Goal: Transaction & Acquisition: Purchase product/service

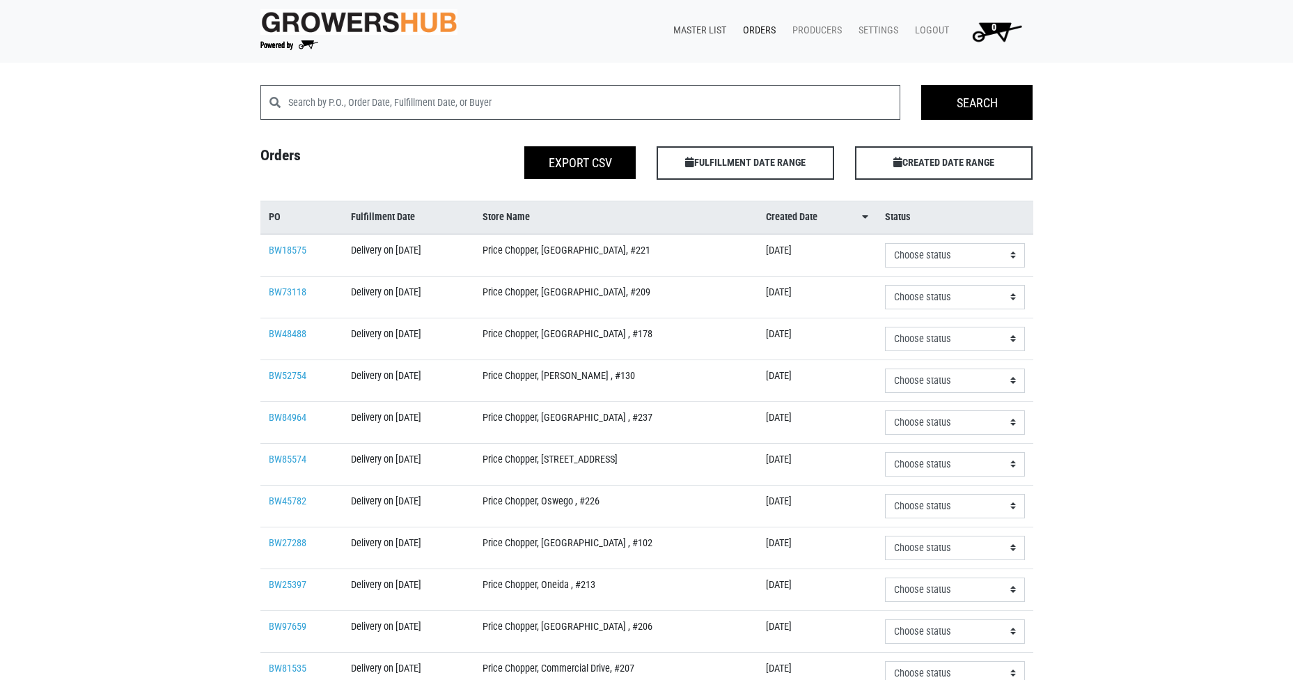
click at [709, 27] on link "Master List" at bounding box center [697, 30] width 70 height 26
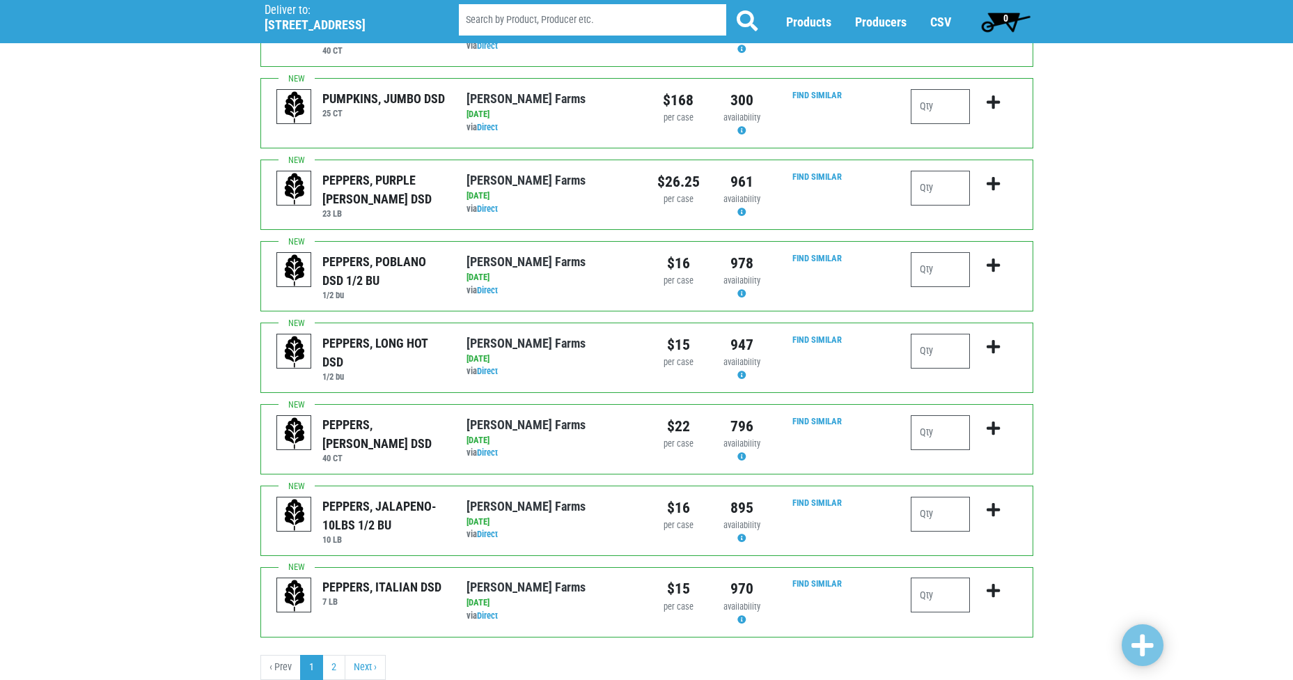
scroll to position [1181, 0]
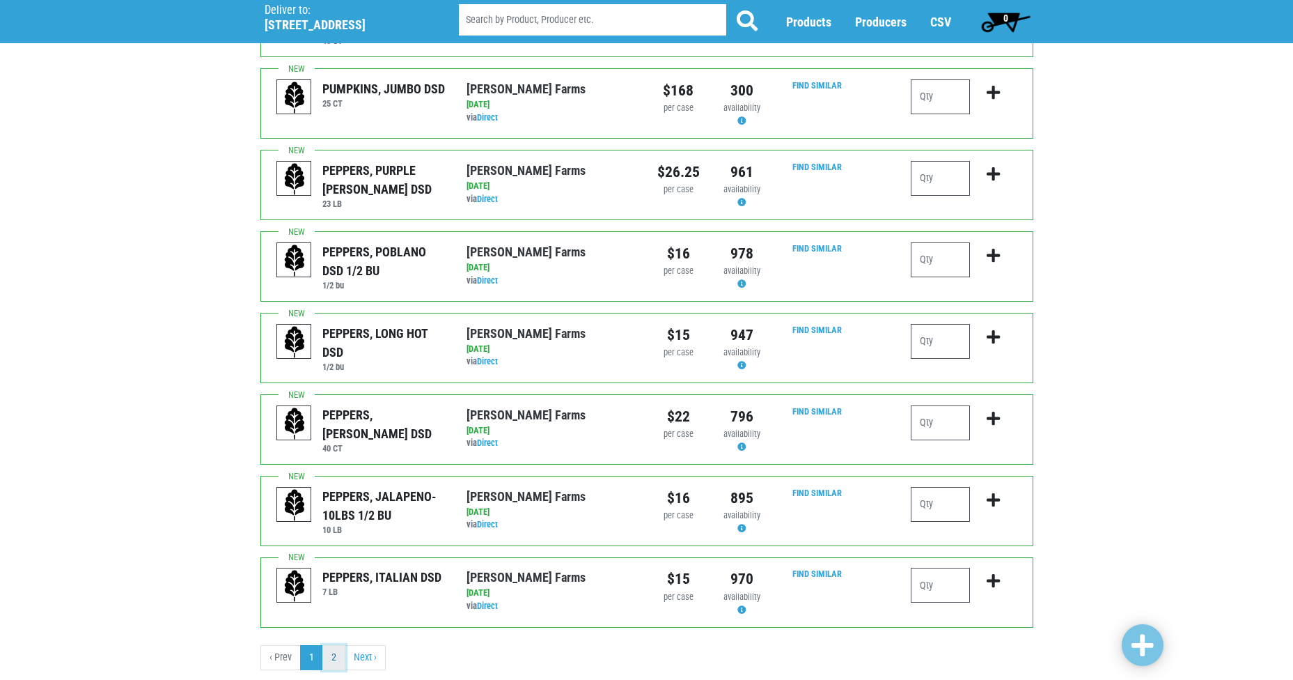
click at [335, 645] on link "2" at bounding box center [333, 657] width 23 height 25
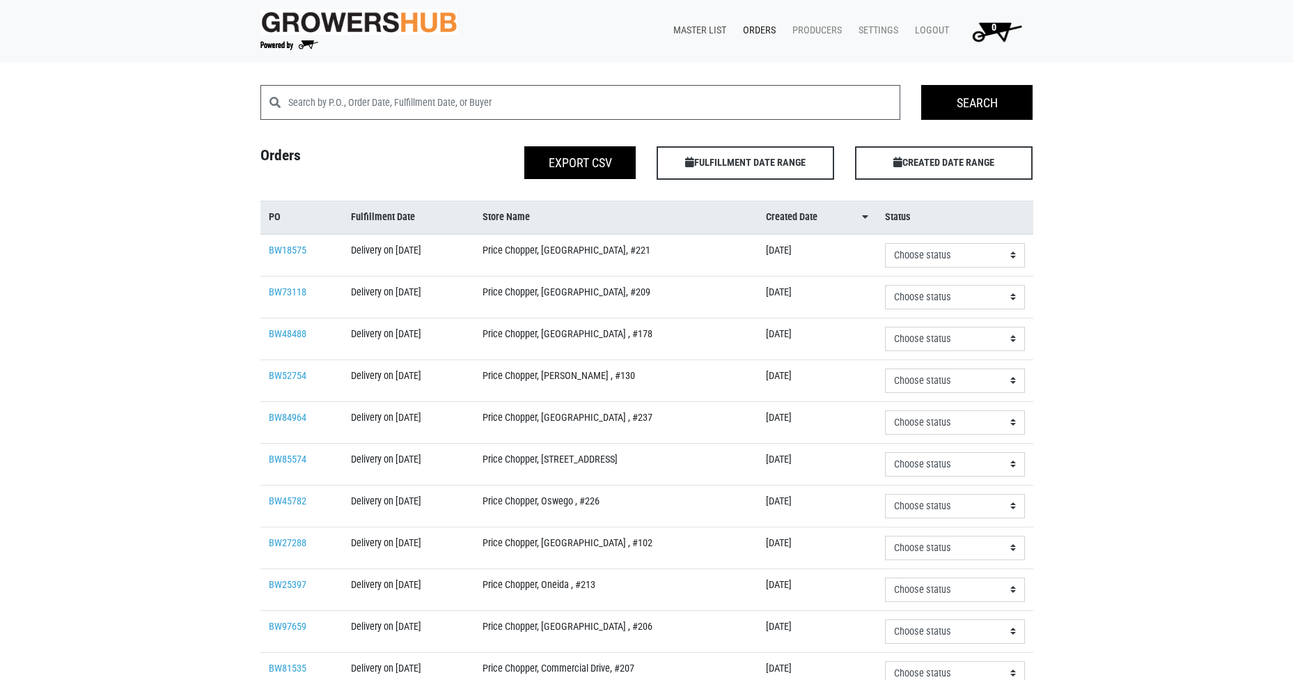
click at [707, 25] on link "Master List" at bounding box center [697, 30] width 70 height 26
click at [709, 29] on link "Master List" at bounding box center [697, 30] width 70 height 26
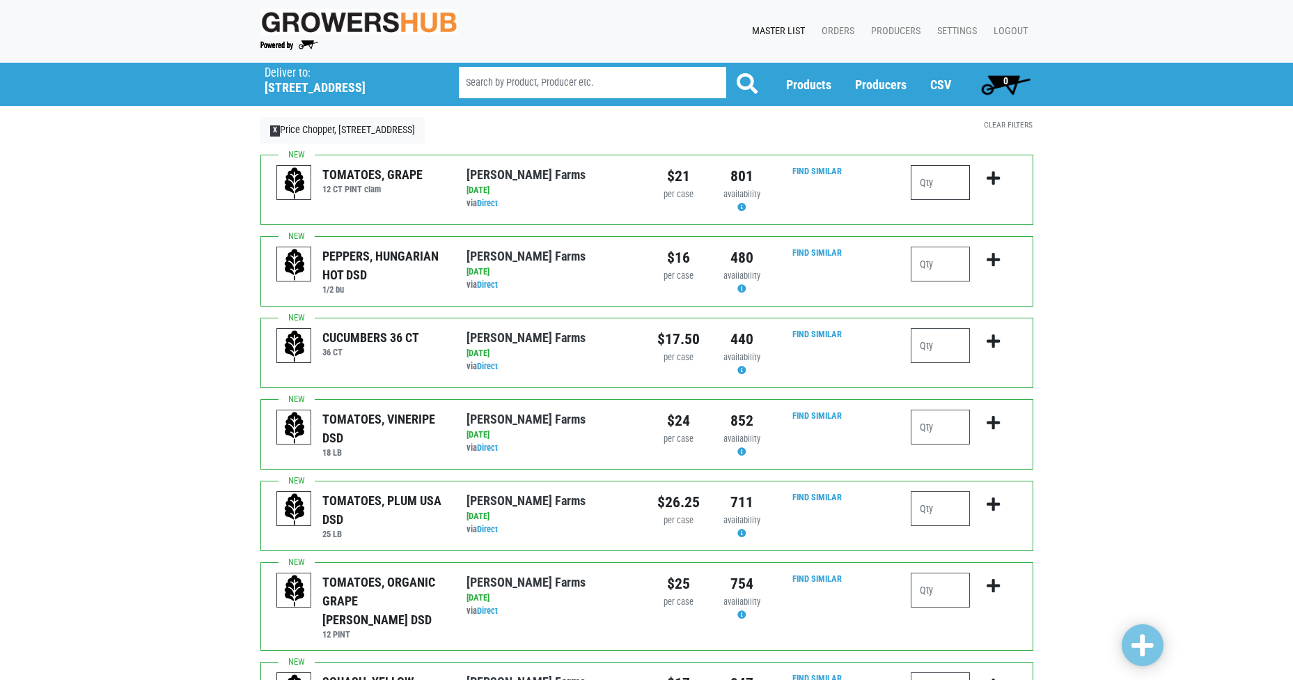
click at [946, 182] on input "number" at bounding box center [940, 182] width 59 height 35
type input "2"
click at [929, 340] on input "number" at bounding box center [940, 345] width 59 height 35
type input "3"
click at [934, 515] on input "number" at bounding box center [940, 508] width 59 height 35
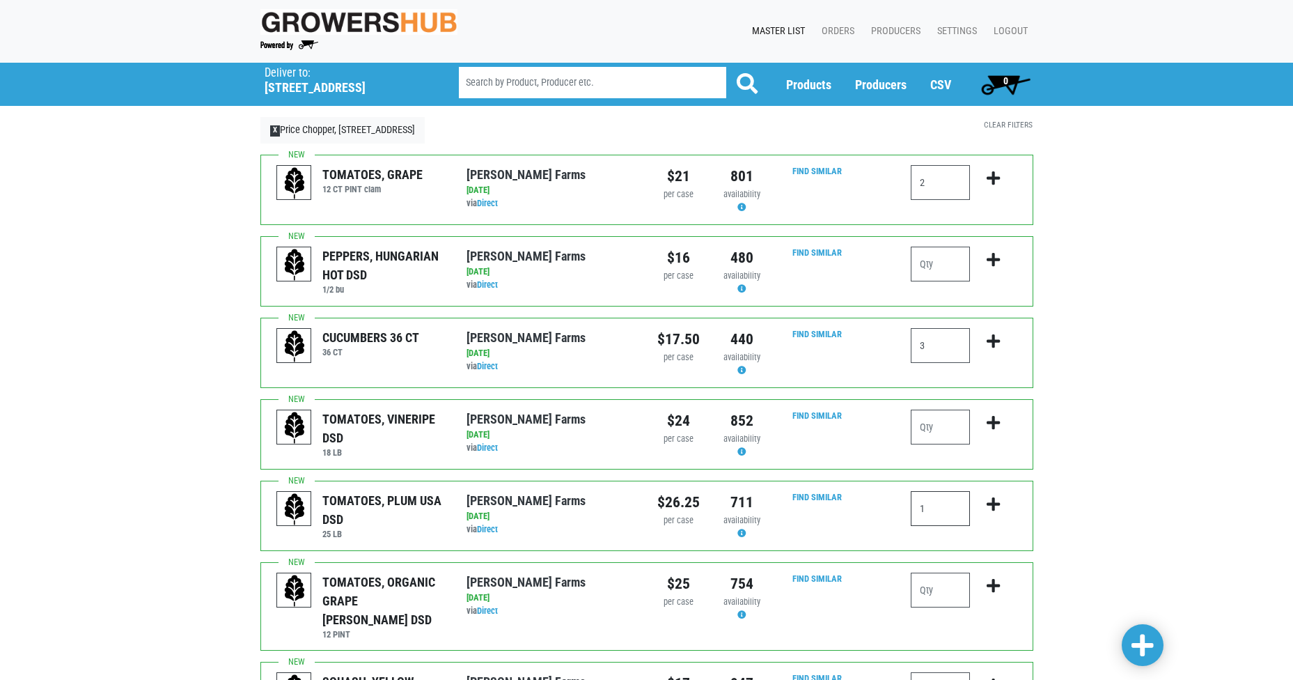
scroll to position [70, 0]
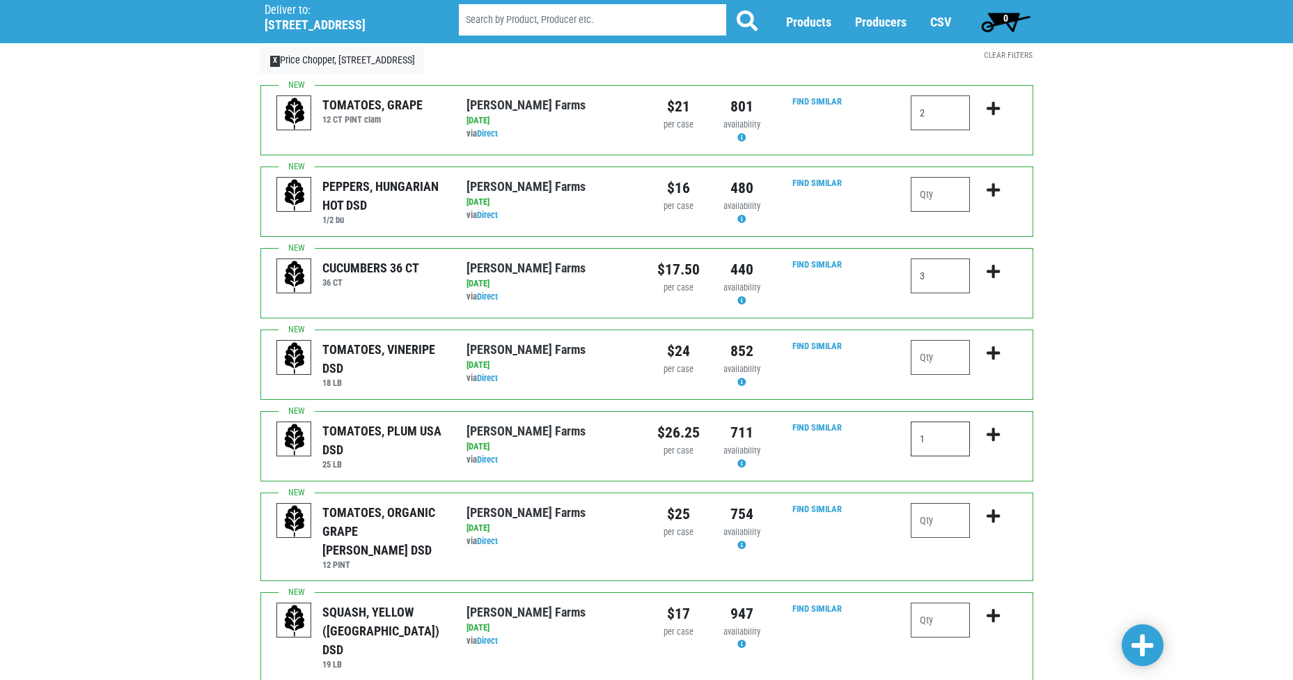
type input "1"
drag, startPoint x: 934, startPoint y: 599, endPoint x: 920, endPoint y: 583, distance: 20.8
click at [934, 602] on input "number" at bounding box center [940, 619] width 59 height 35
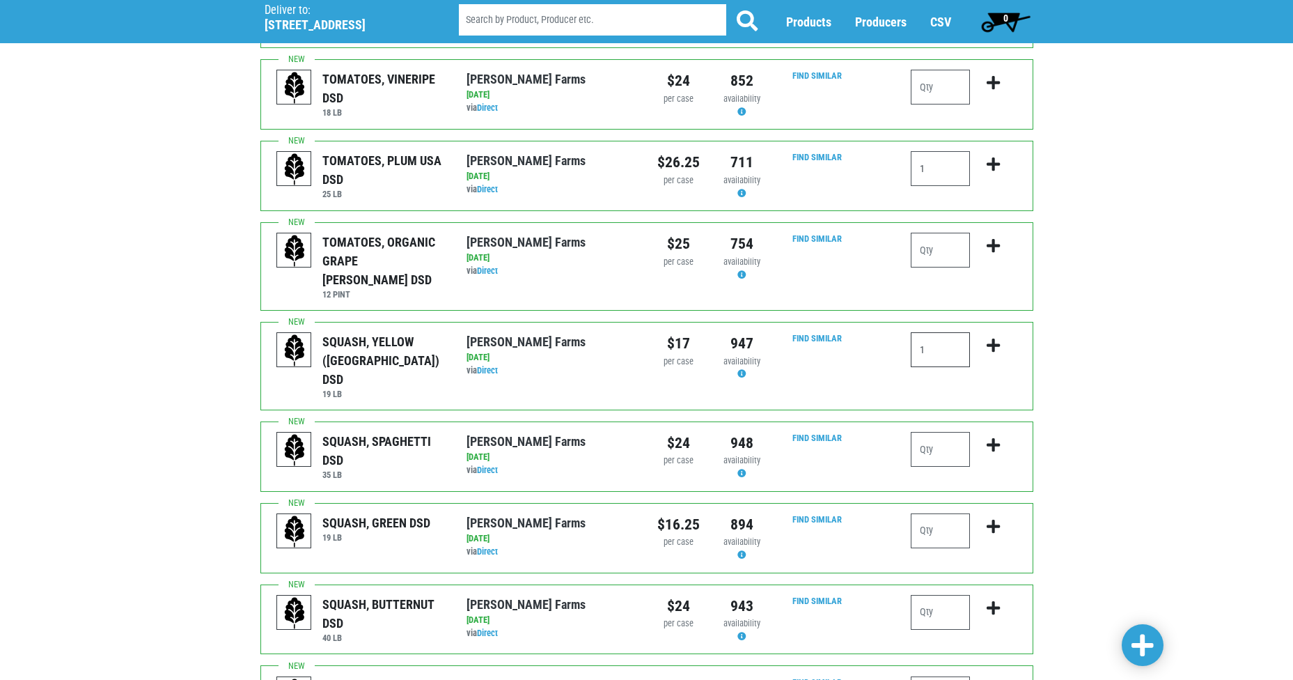
scroll to position [348, 0]
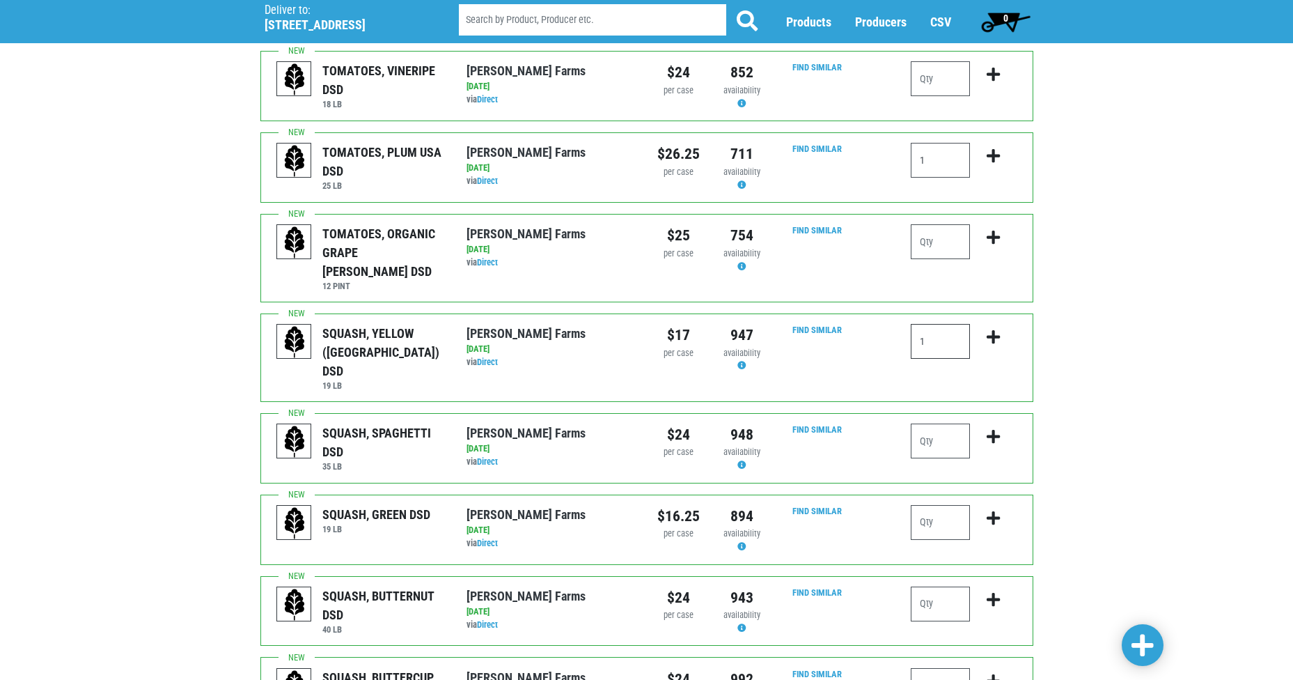
type input "1"
click at [931, 505] on input "number" at bounding box center [940, 522] width 59 height 35
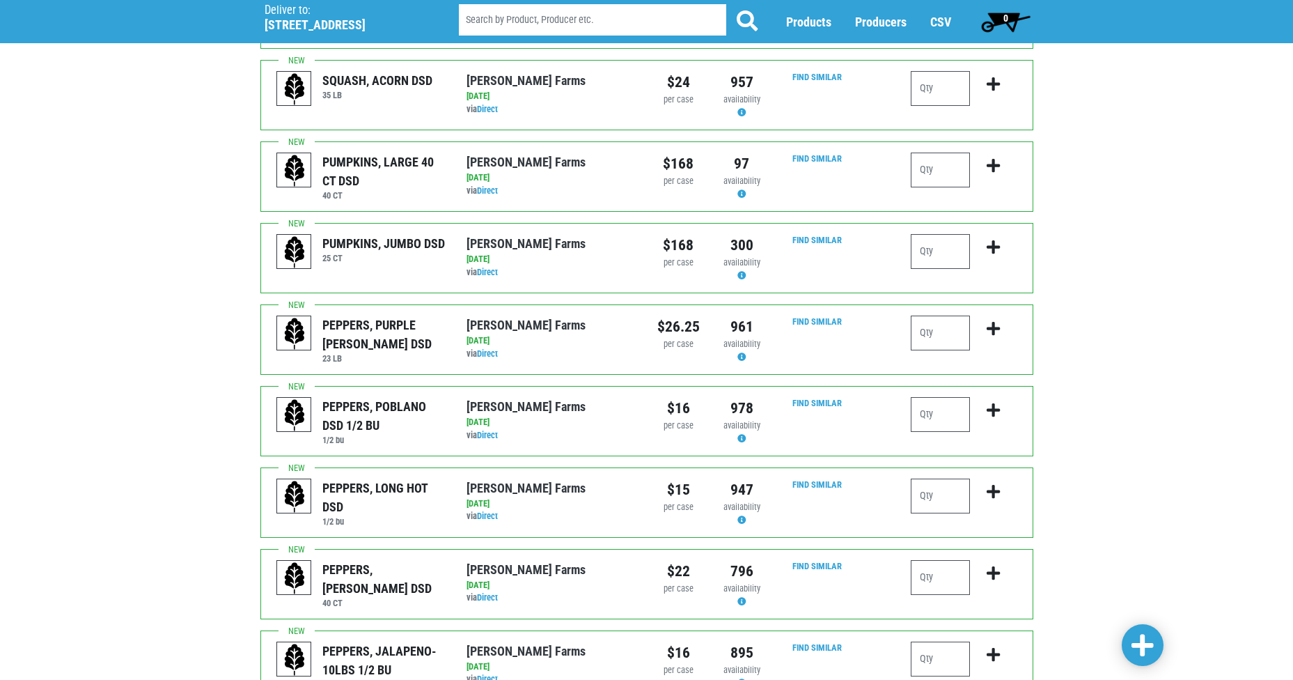
scroll to position [1044, 0]
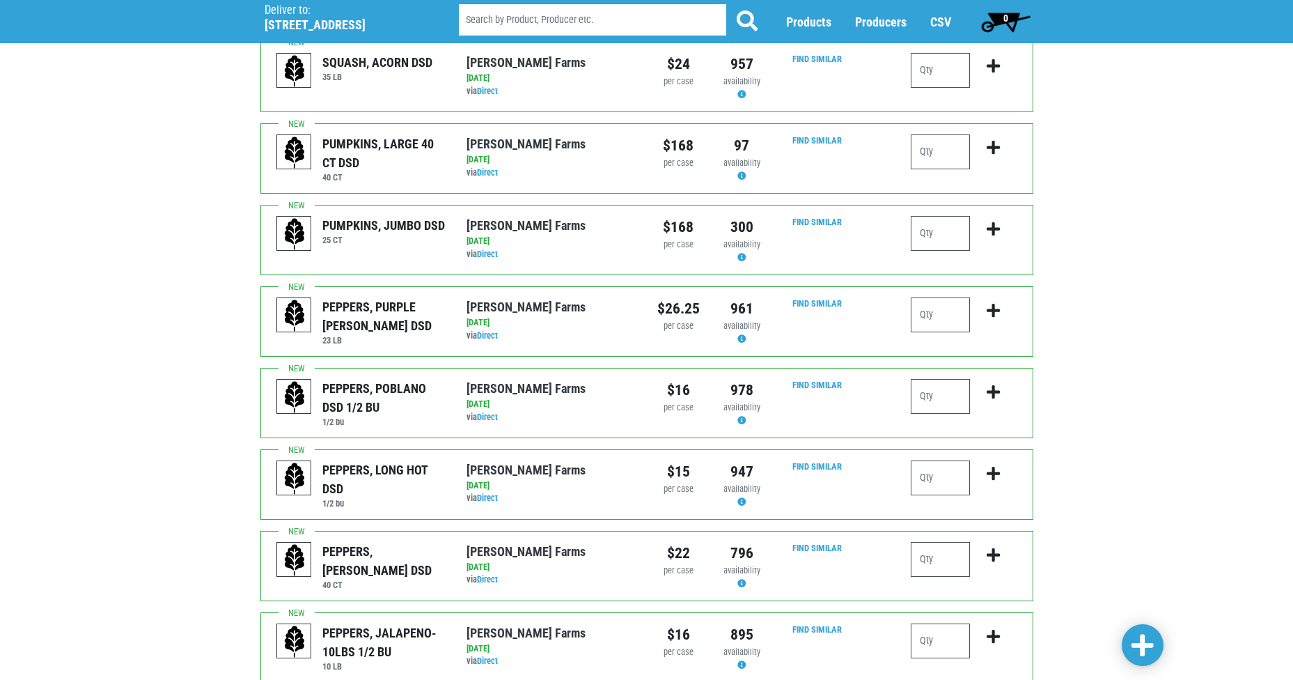
type input "1"
click at [948, 542] on input "number" at bounding box center [940, 559] width 59 height 35
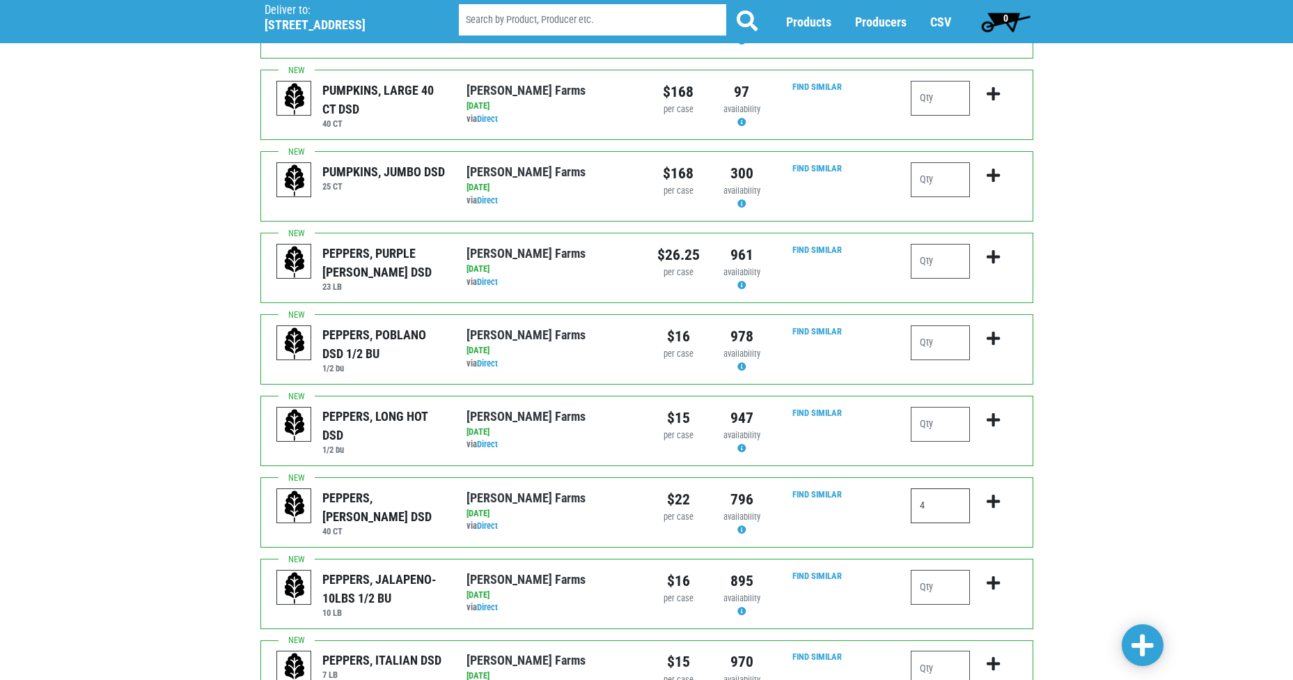
scroll to position [1181, 0]
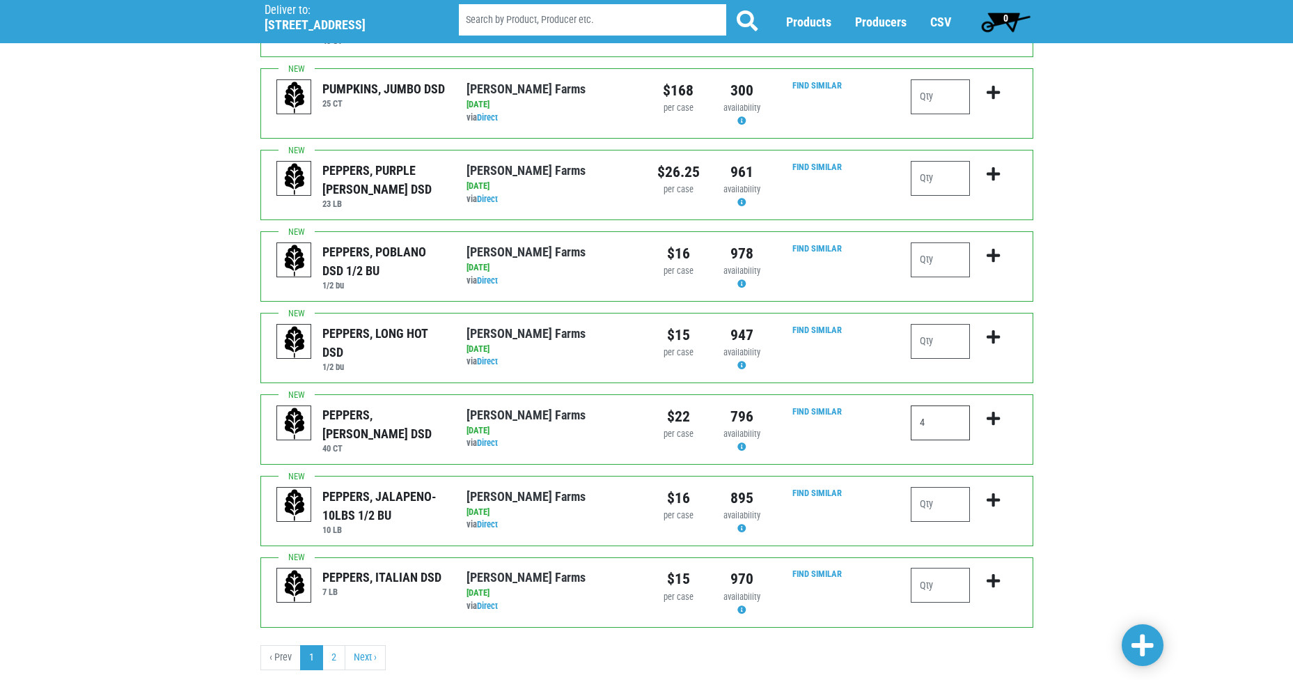
type input "4"
click at [1138, 638] on span at bounding box center [1142, 645] width 22 height 25
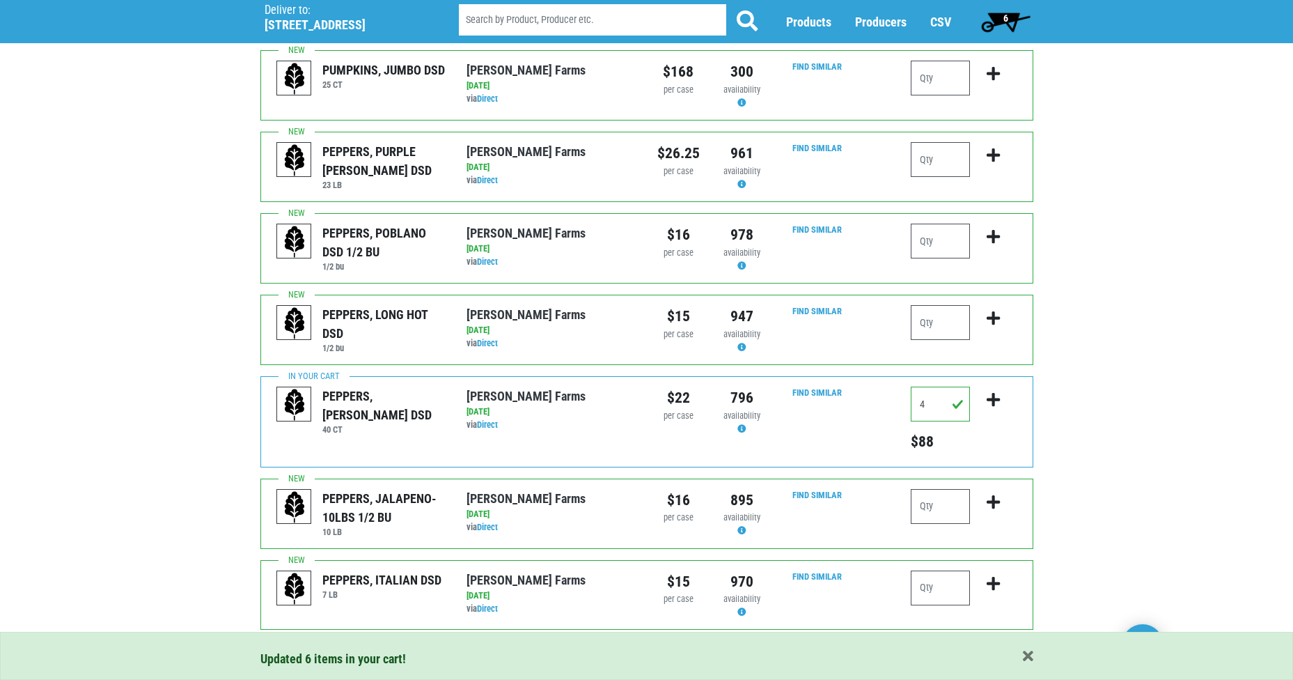
scroll to position [1305, 0]
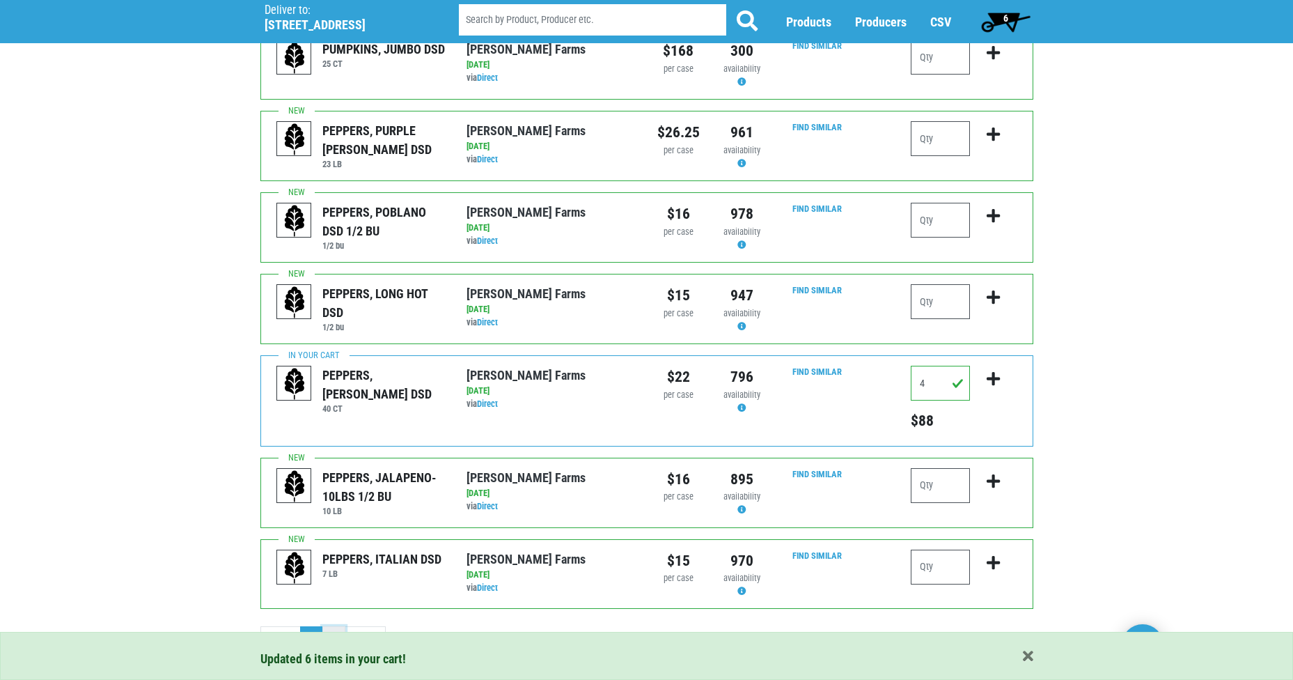
click at [333, 626] on link "2" at bounding box center [333, 638] width 23 height 25
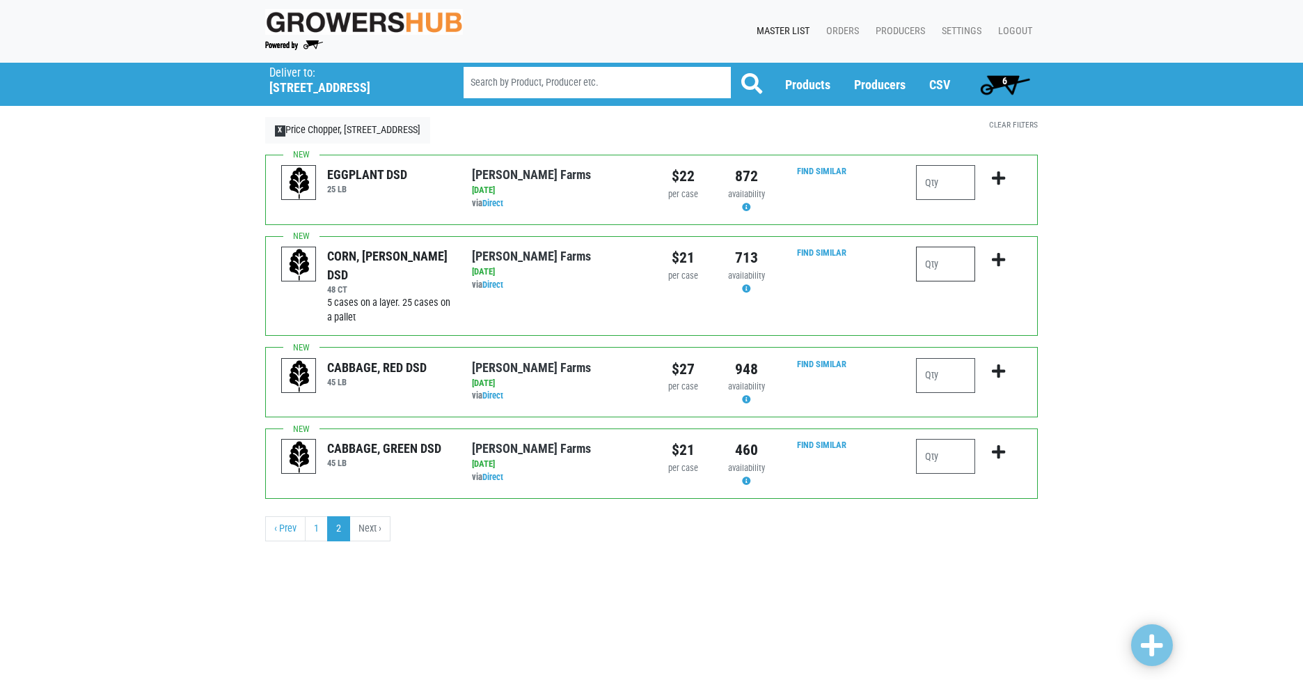
click at [936, 267] on input "number" at bounding box center [945, 263] width 59 height 35
type input "10"
click at [929, 450] on input "number" at bounding box center [945, 456] width 59 height 35
type input "2"
click at [1140, 637] on link at bounding box center [1152, 645] width 42 height 42
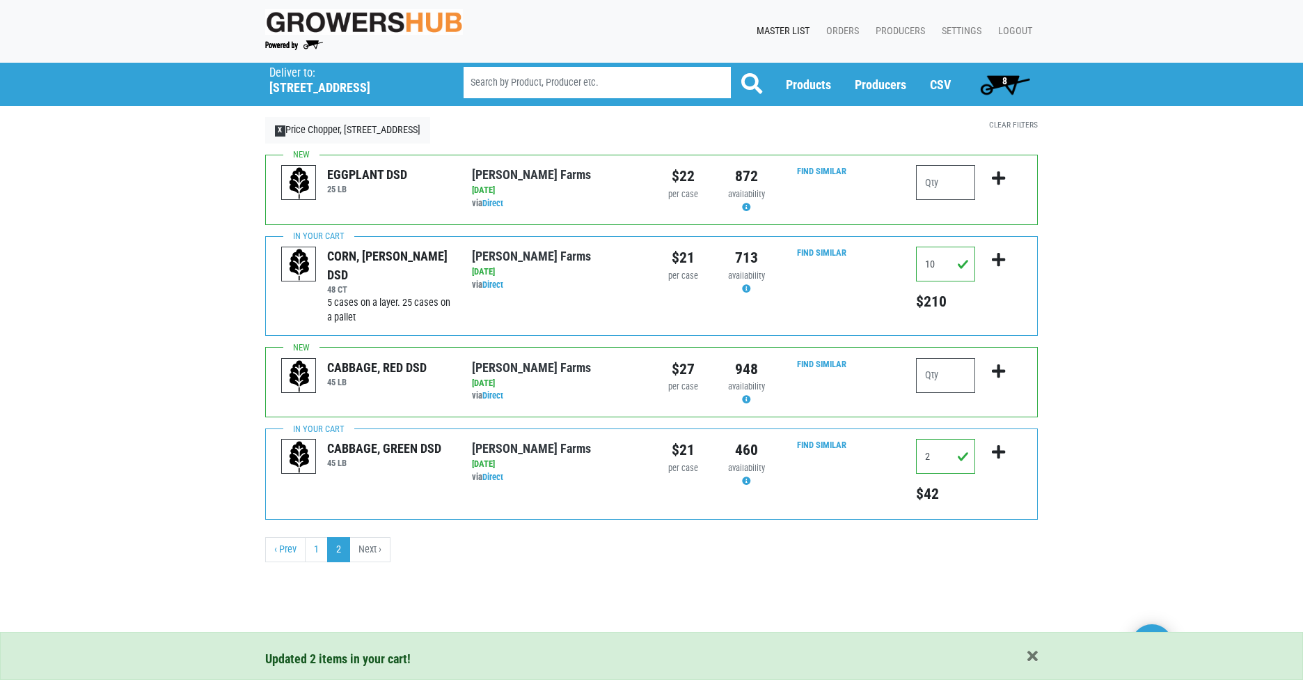
click at [998, 85] on span "8" at bounding box center [1005, 84] width 62 height 28
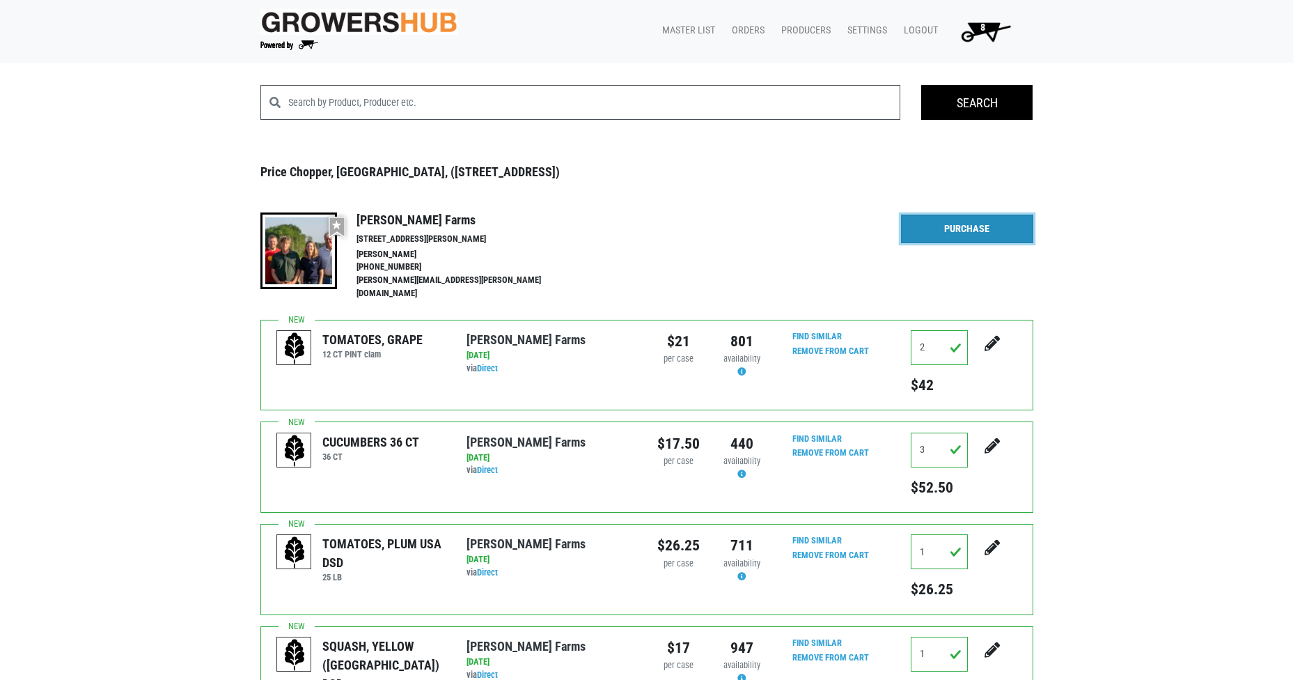
click at [953, 229] on link "Purchase" at bounding box center [967, 228] width 132 height 29
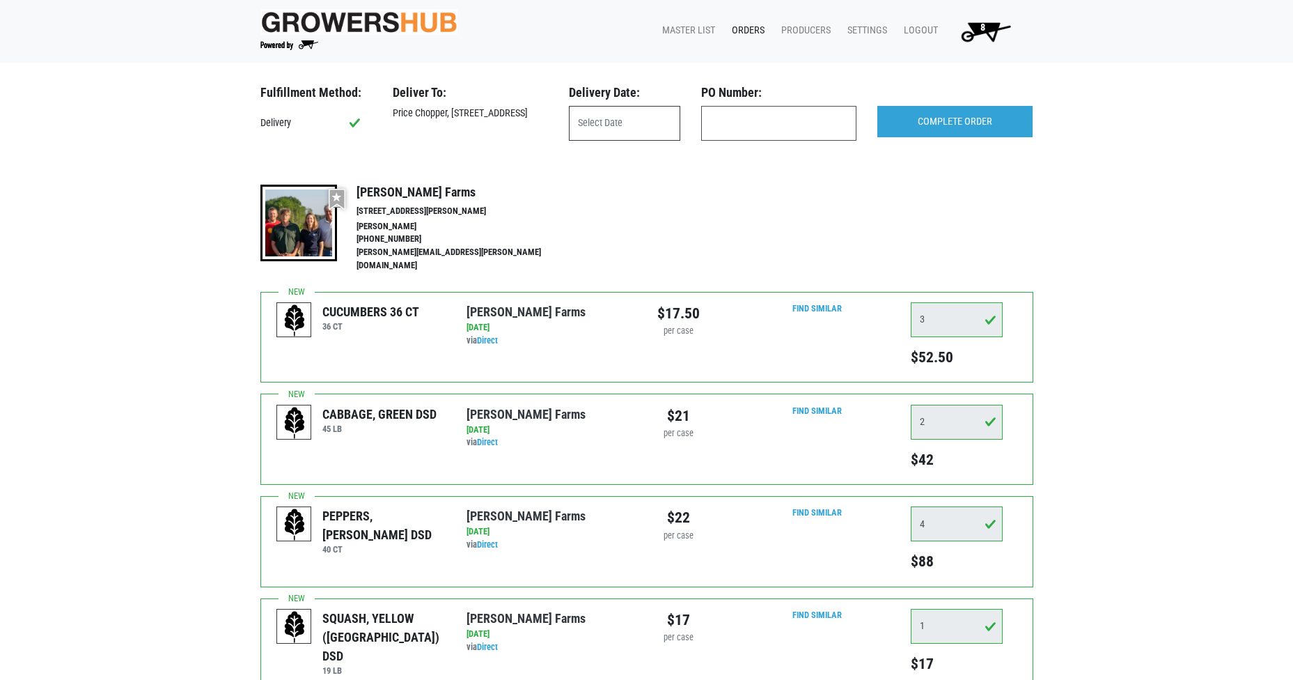
click at [588, 128] on input "text" at bounding box center [624, 123] width 111 height 35
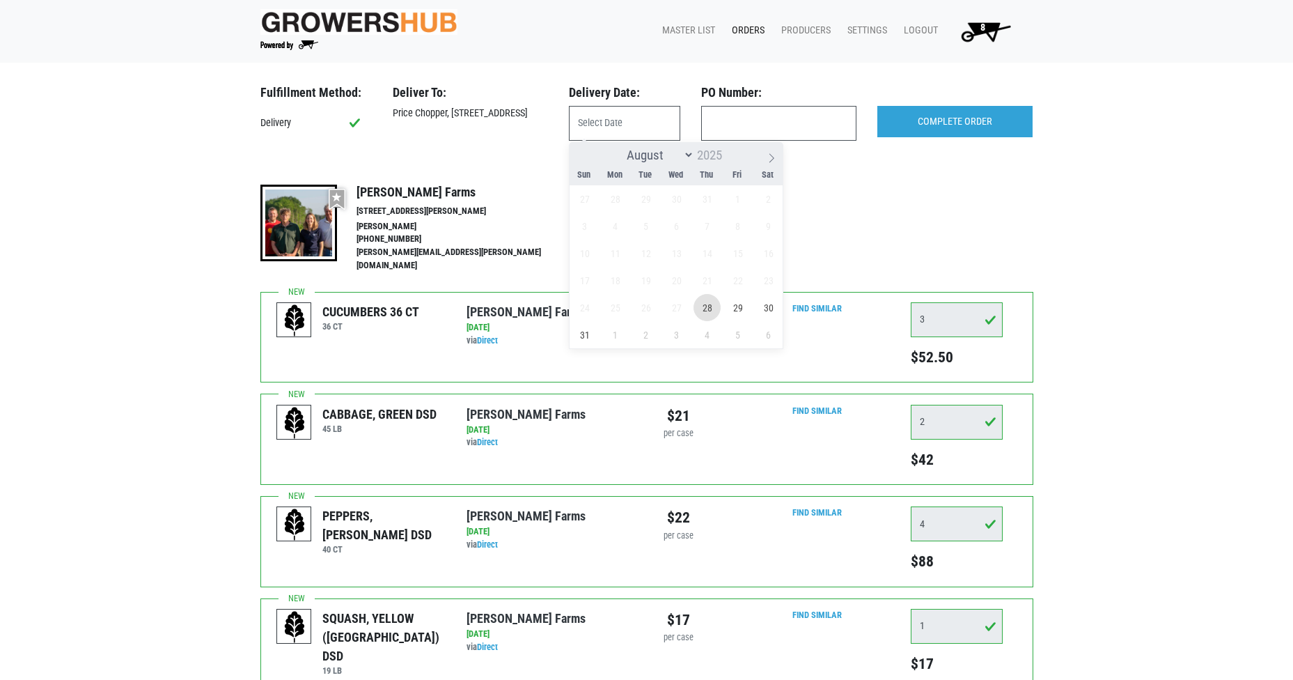
click at [709, 308] on span "28" at bounding box center [706, 307] width 27 height 27
type input "2025-08-28"
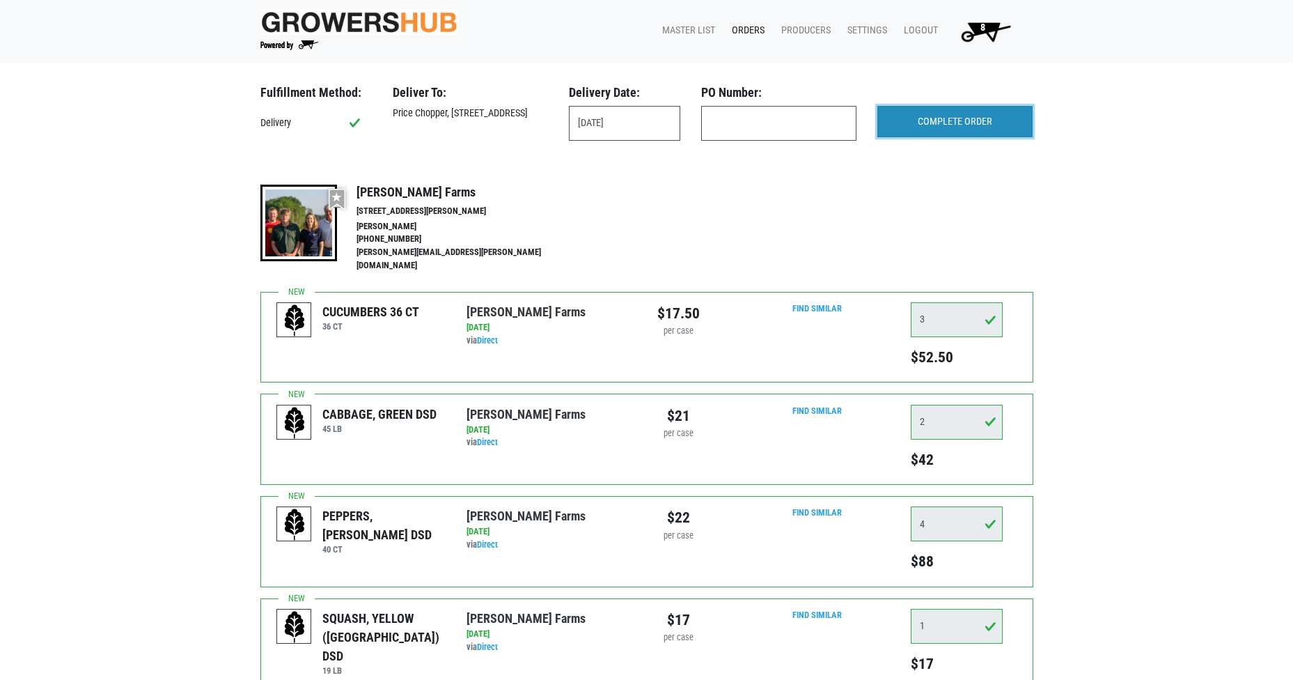
click at [956, 119] on input "COMPLETE ORDER" at bounding box center [954, 122] width 155 height 32
